Goal: Transaction & Acquisition: Purchase product/service

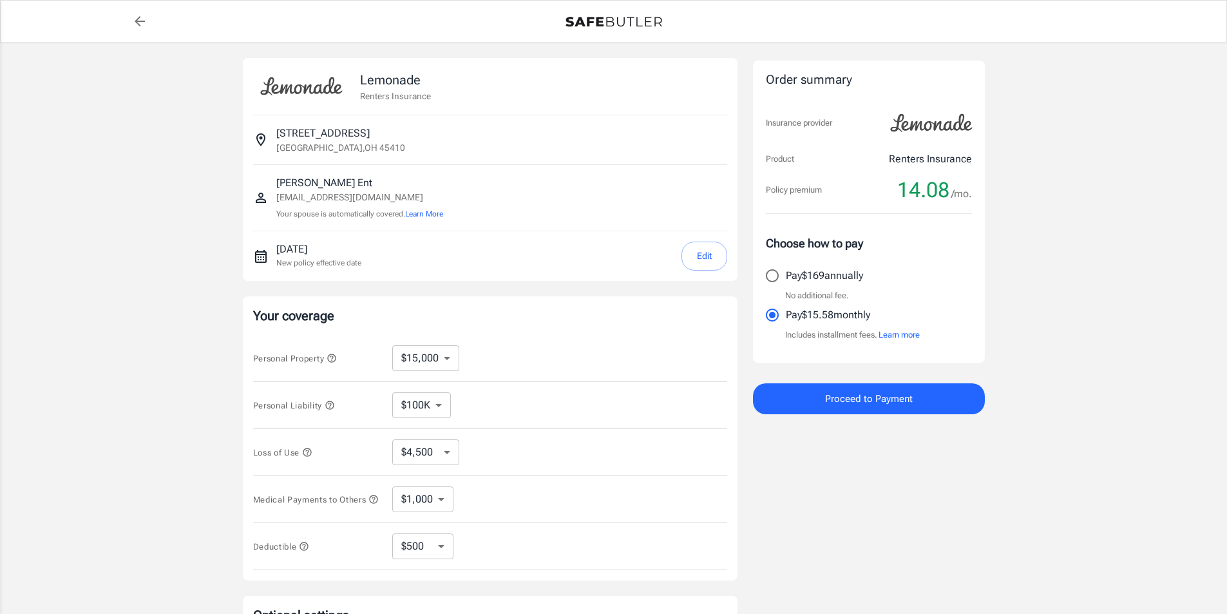
select select "15000"
select select "500"
click at [443, 358] on select "$10,000 $15,000 $20,000 $25,000 $30,000 $40,000 $50,000 $100K $150K $200K $250K" at bounding box center [425, 358] width 67 height 26
select select "30000"
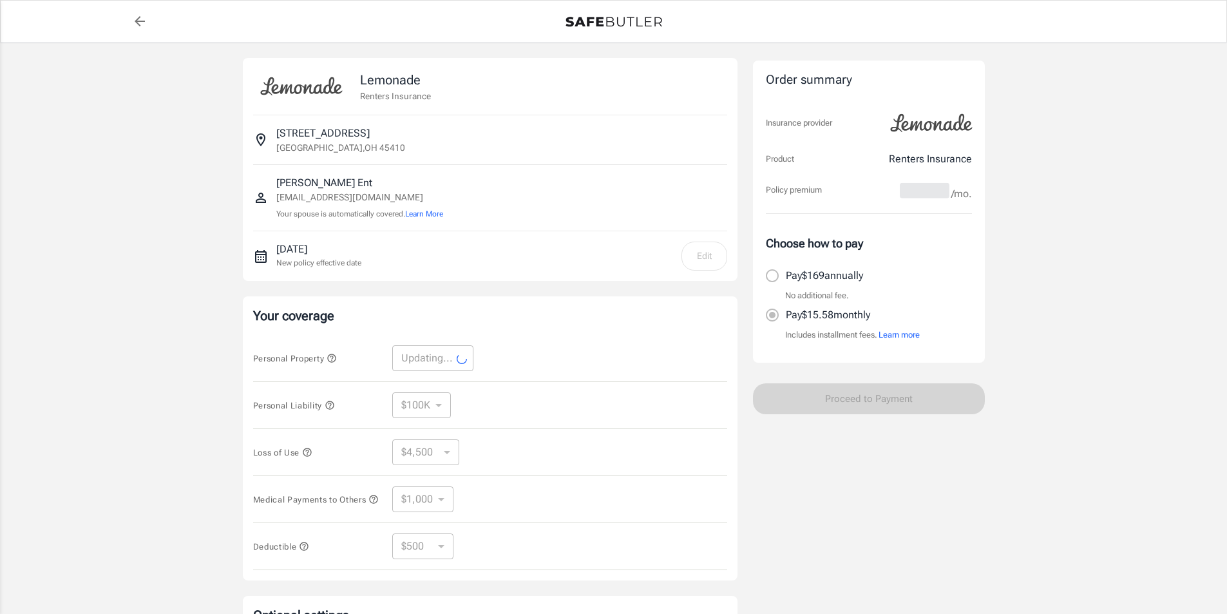
select select "30000"
select select "9000"
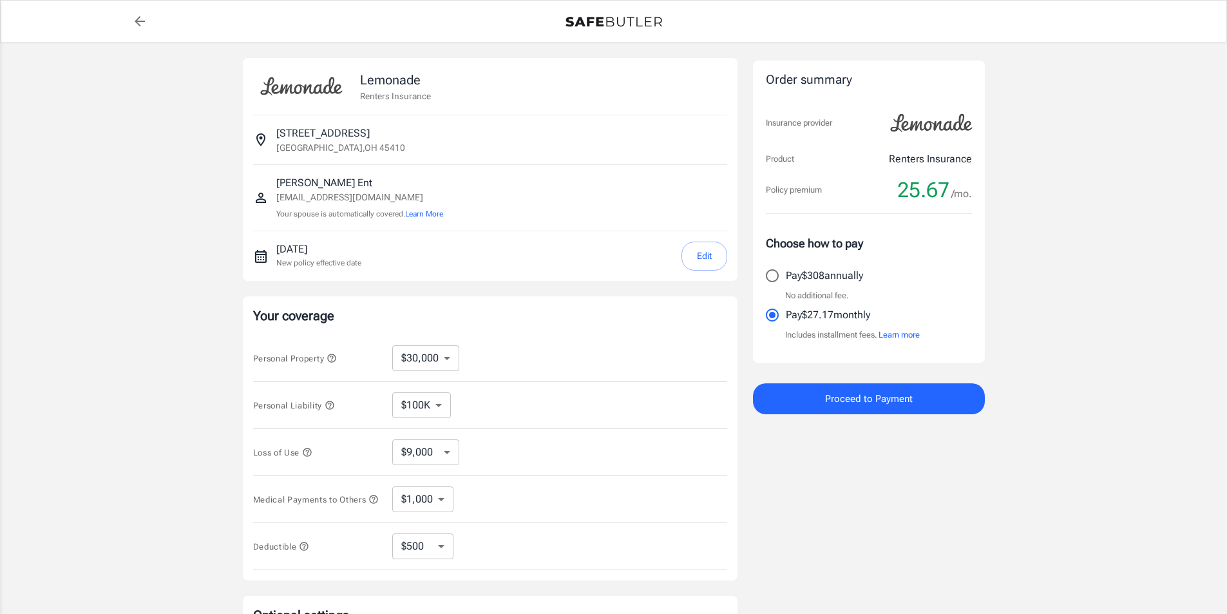
click at [453, 360] on select "$10,000 $15,000 $20,000 $25,000 $30,000 $40,000 $50,000 $100K $150K $200K $250K" at bounding box center [425, 358] width 67 height 26
select select "40000"
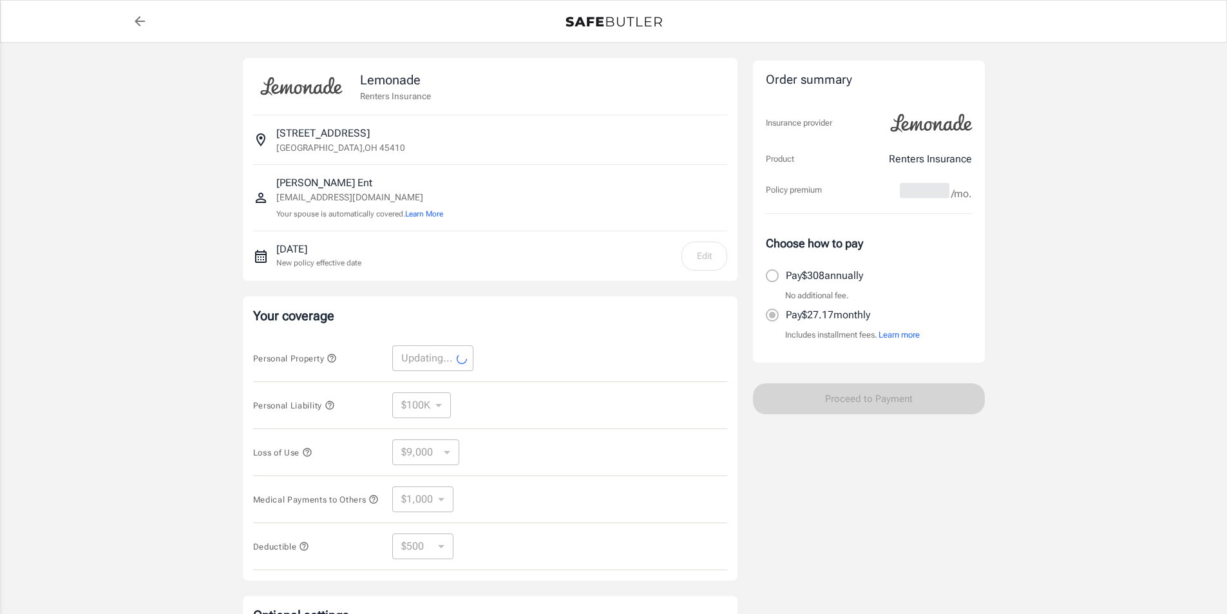
select select "40000"
select select "12000"
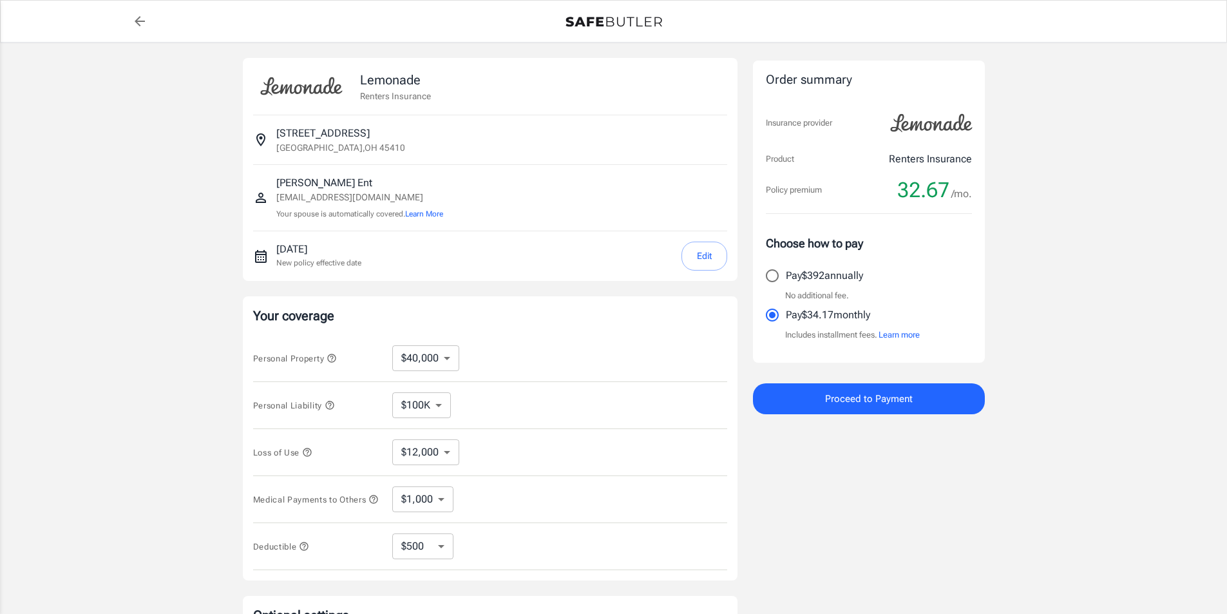
click at [439, 355] on select "$10,000 $15,000 $20,000 $25,000 $30,000 $40,000 $50,000 $100K $150K $200K $250K" at bounding box center [425, 358] width 67 height 26
select select "30000"
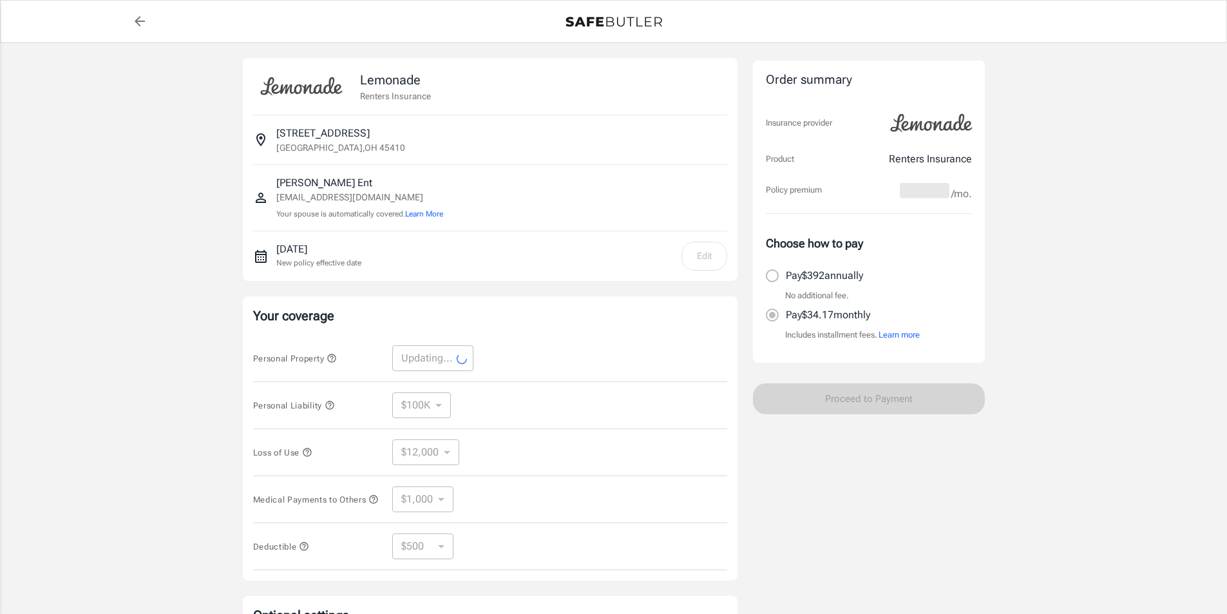
select select "30000"
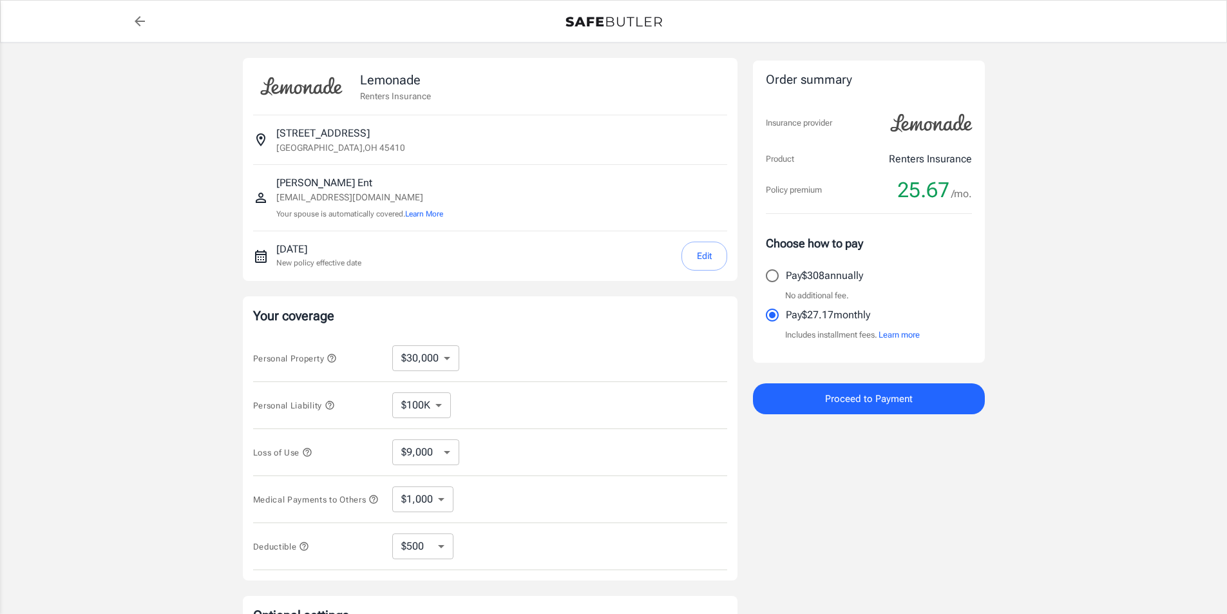
click at [442, 409] on select "$100K $300K $500K" at bounding box center [421, 405] width 59 height 26
click at [443, 456] on select "$9,000 $15,000 $24,000 $36,000 $51,000 $72,000 $102K $144K $198K" at bounding box center [425, 452] width 67 height 26
select select "15000"
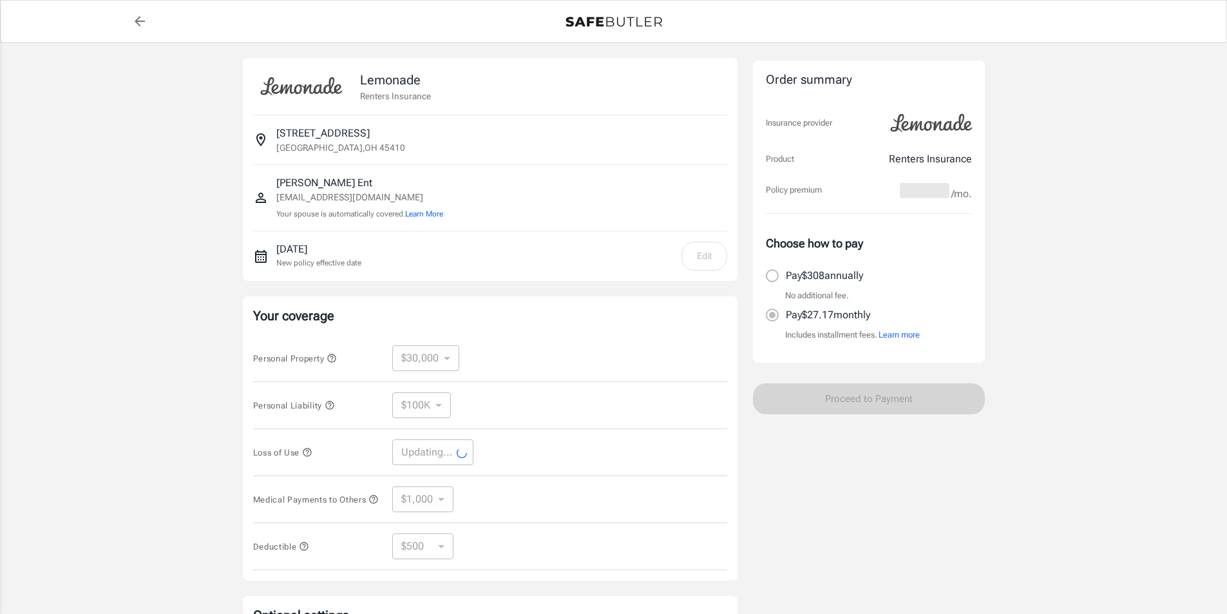
select select "15000"
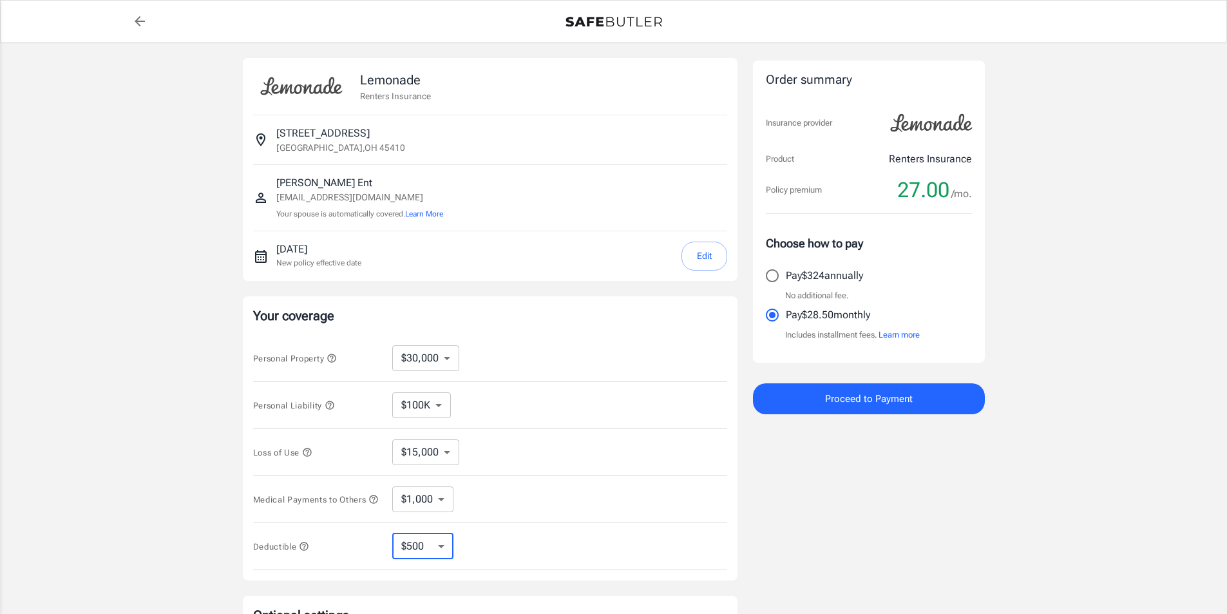
click at [439, 553] on select "$250 $500 $1,000 $2,500" at bounding box center [422, 546] width 61 height 26
click at [392, 538] on select "$250 $500 $1,000 $2,500" at bounding box center [422, 546] width 61 height 26
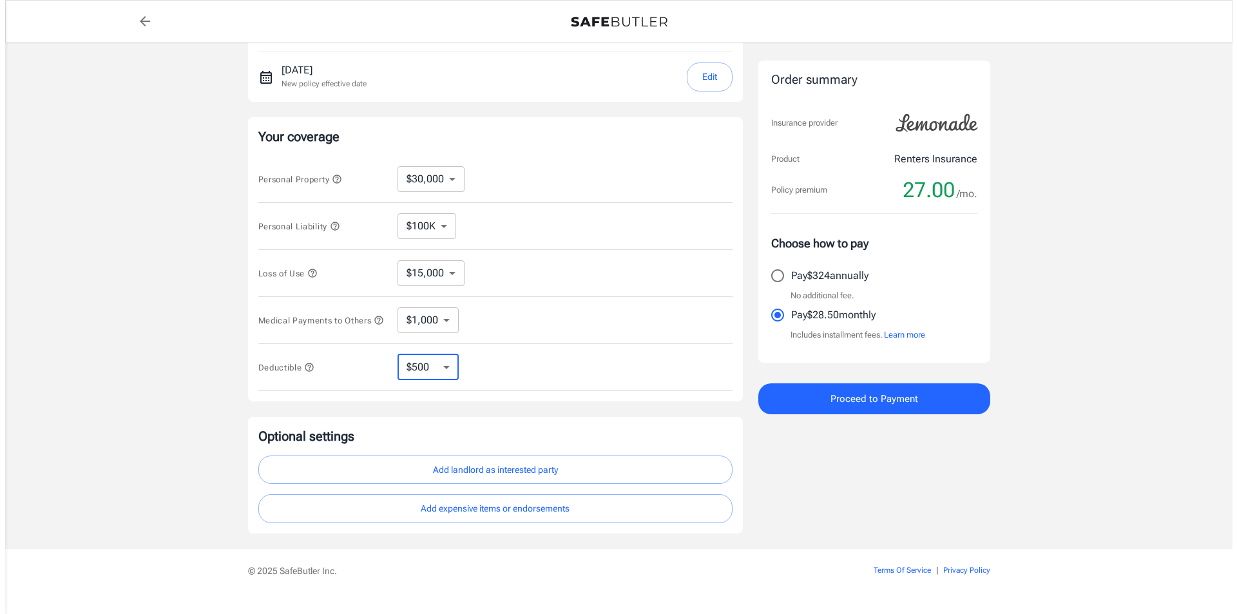
scroll to position [209, 0]
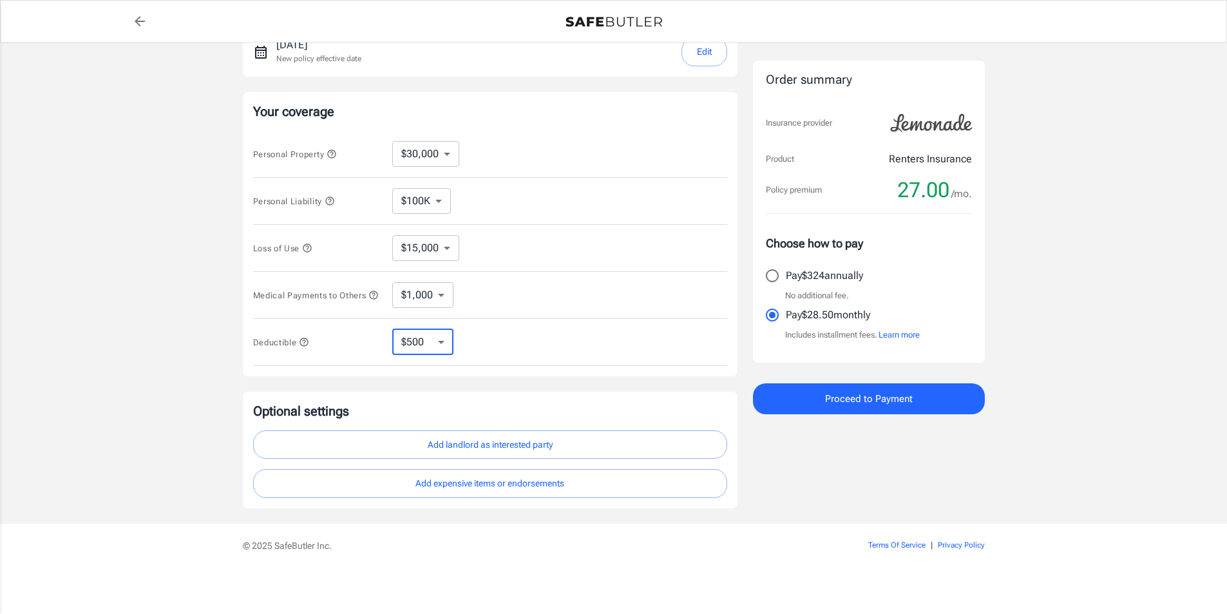
click at [517, 484] on button "Add expensive items or endorsements" at bounding box center [490, 483] width 474 height 29
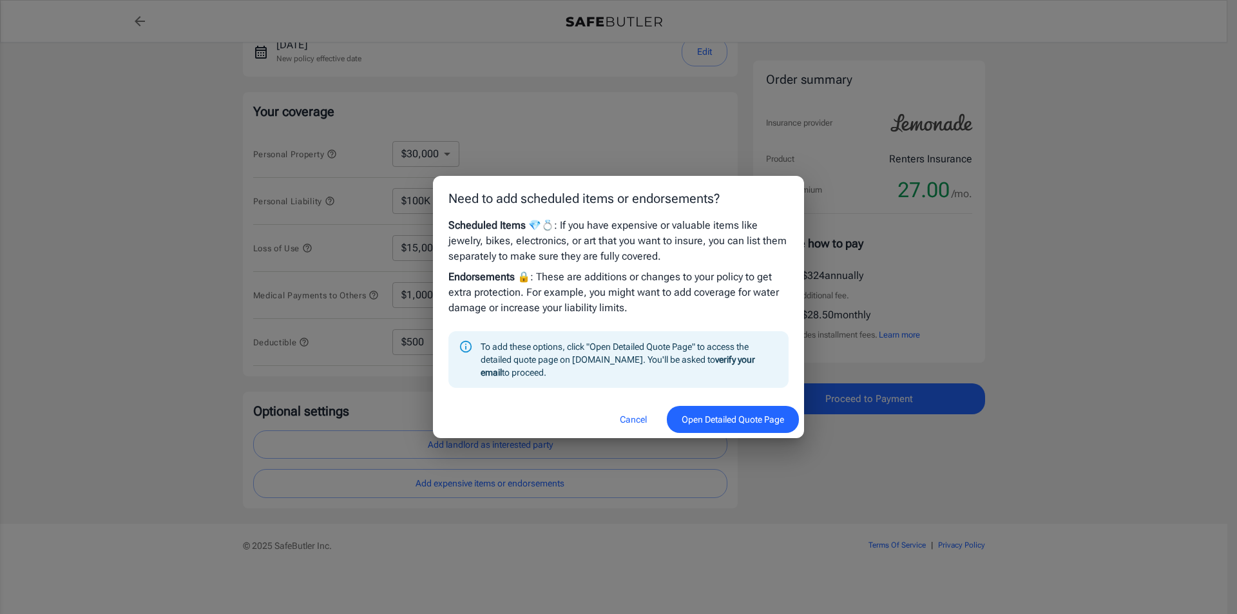
click at [746, 423] on button "Open Detailed Quote Page" at bounding box center [733, 420] width 132 height 28
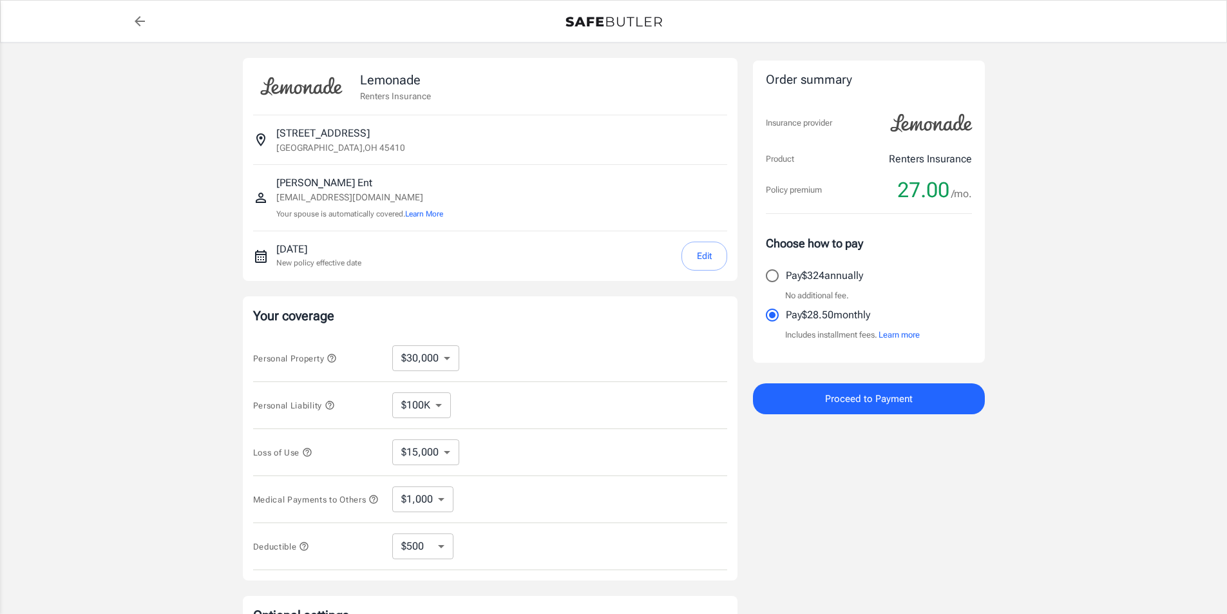
select select "30000"
select select "15000"
select select "500"
